Goal: Task Accomplishment & Management: Use online tool/utility

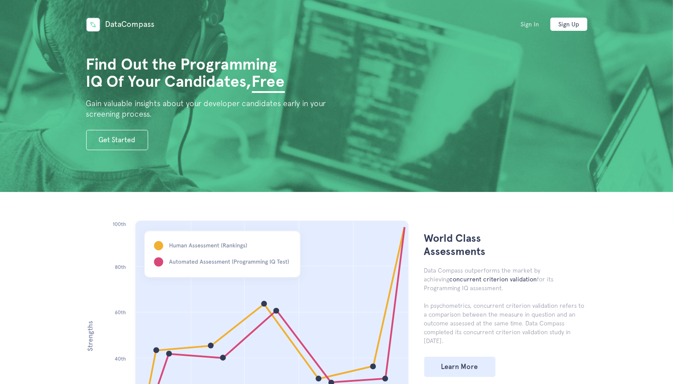
click at [531, 27] on link "Sign In" at bounding box center [530, 24] width 37 height 13
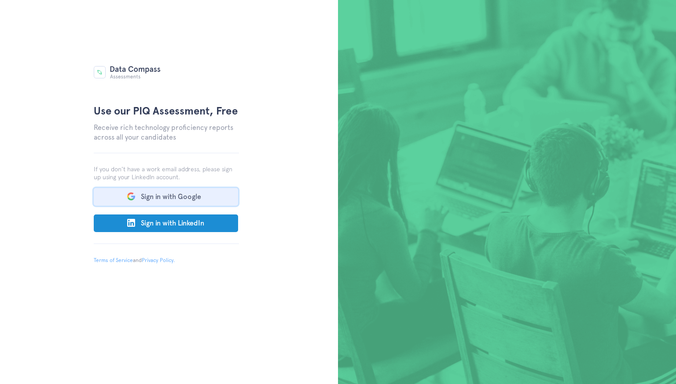
click at [195, 192] on button "Sign in with Google" at bounding box center [166, 197] width 144 height 18
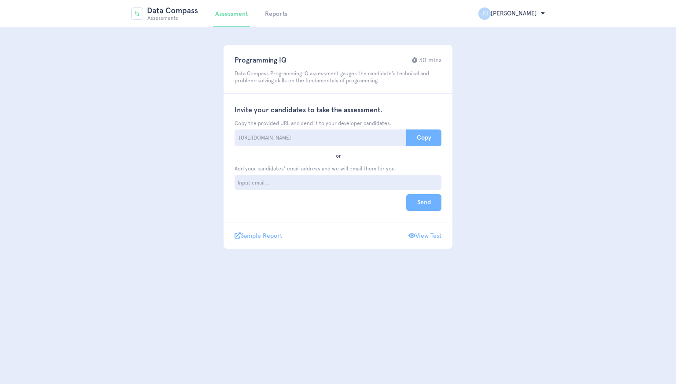
click at [419, 131] on button "Copy" at bounding box center [423, 137] width 35 height 17
click at [423, 136] on button "Copy" at bounding box center [423, 137] width 35 height 17
click at [421, 135] on button "Copy" at bounding box center [423, 137] width 35 height 17
click at [527, 157] on body "Assessment Reports [PERSON_NAME] [PERSON_NAME] () Logout Assessment Reports [PE…" at bounding box center [338, 124] width 676 height 249
click at [436, 133] on button "Copy" at bounding box center [423, 137] width 35 height 17
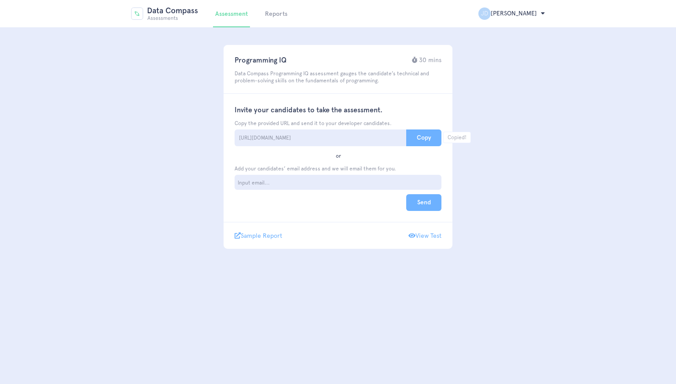
click at [536, 137] on body "Assessment Reports [PERSON_NAME] [PERSON_NAME] () Logout Assessment Reports [PE…" at bounding box center [338, 124] width 676 height 249
click at [604, 216] on body "Assessment Reports [PERSON_NAME] [PERSON_NAME] () Logout Assessment Reports [PE…" at bounding box center [338, 124] width 676 height 249
